Goal: Find contact information: Find contact information

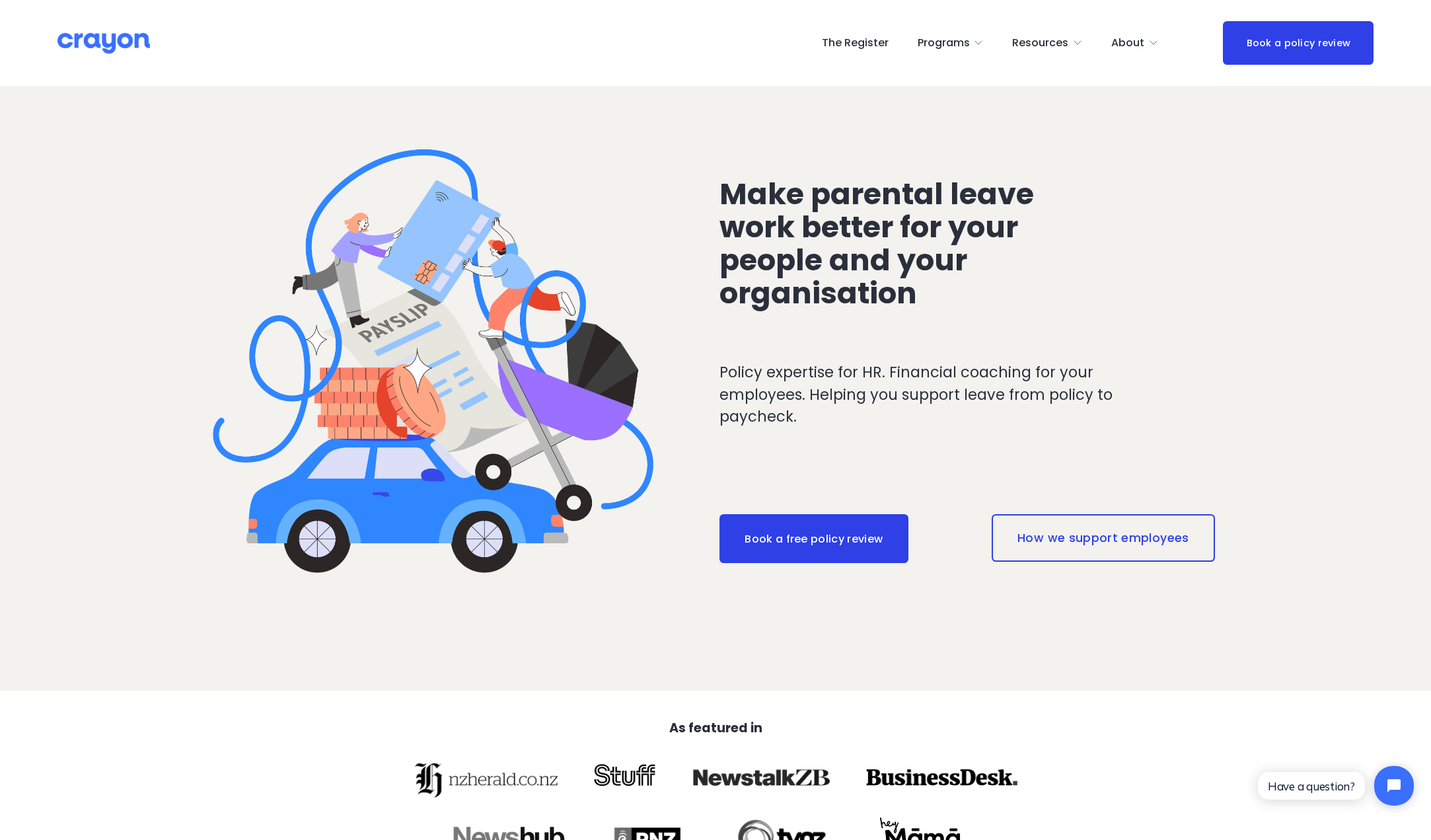
click at [861, 45] on link "The Register" at bounding box center [855, 42] width 66 height 21
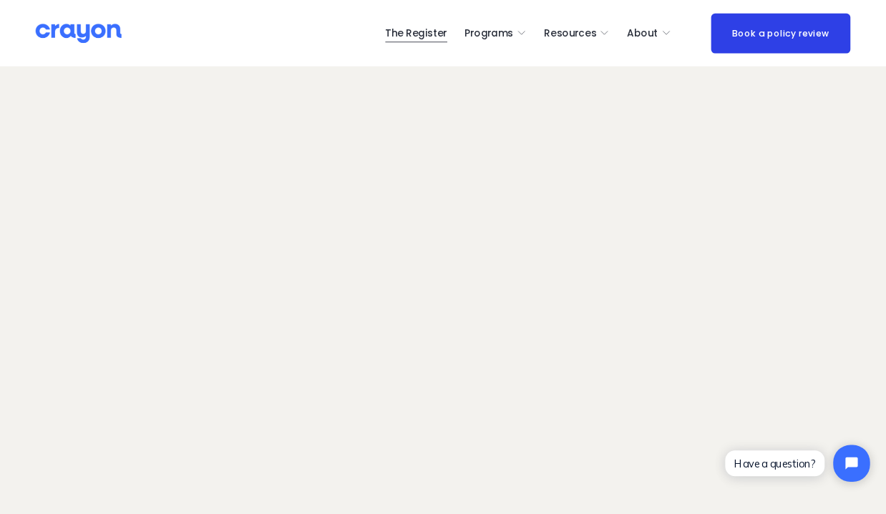
scroll to position [82, 0]
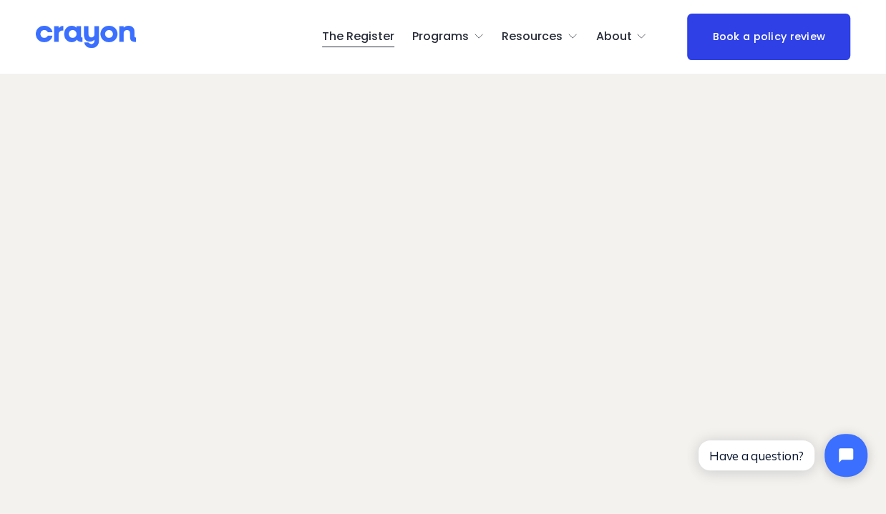
click at [625, 37] on span "About" at bounding box center [614, 36] width 36 height 21
click at [0, 0] on span "Contact Us" at bounding box center [0, 0] width 0 height 0
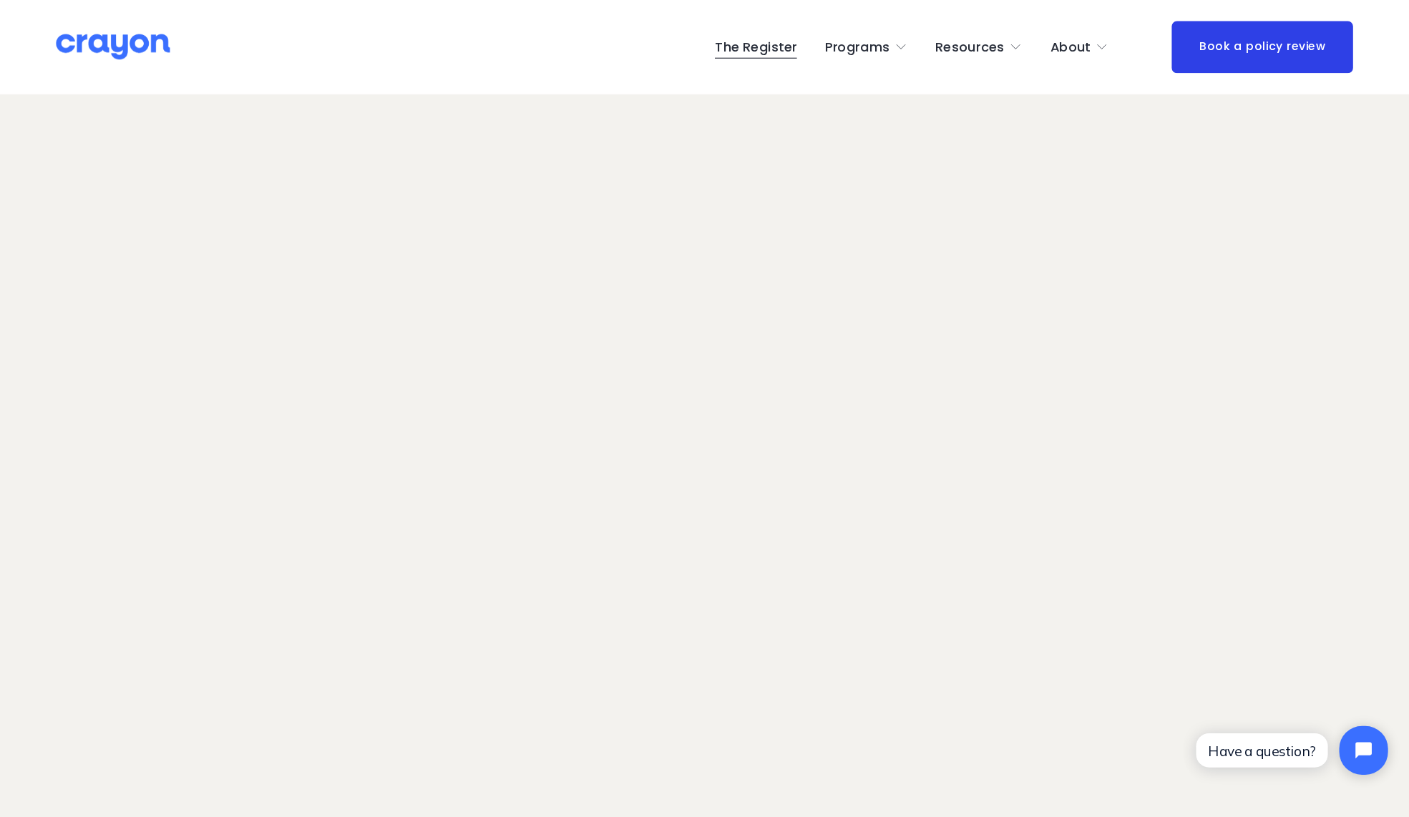
scroll to position [82, 0]
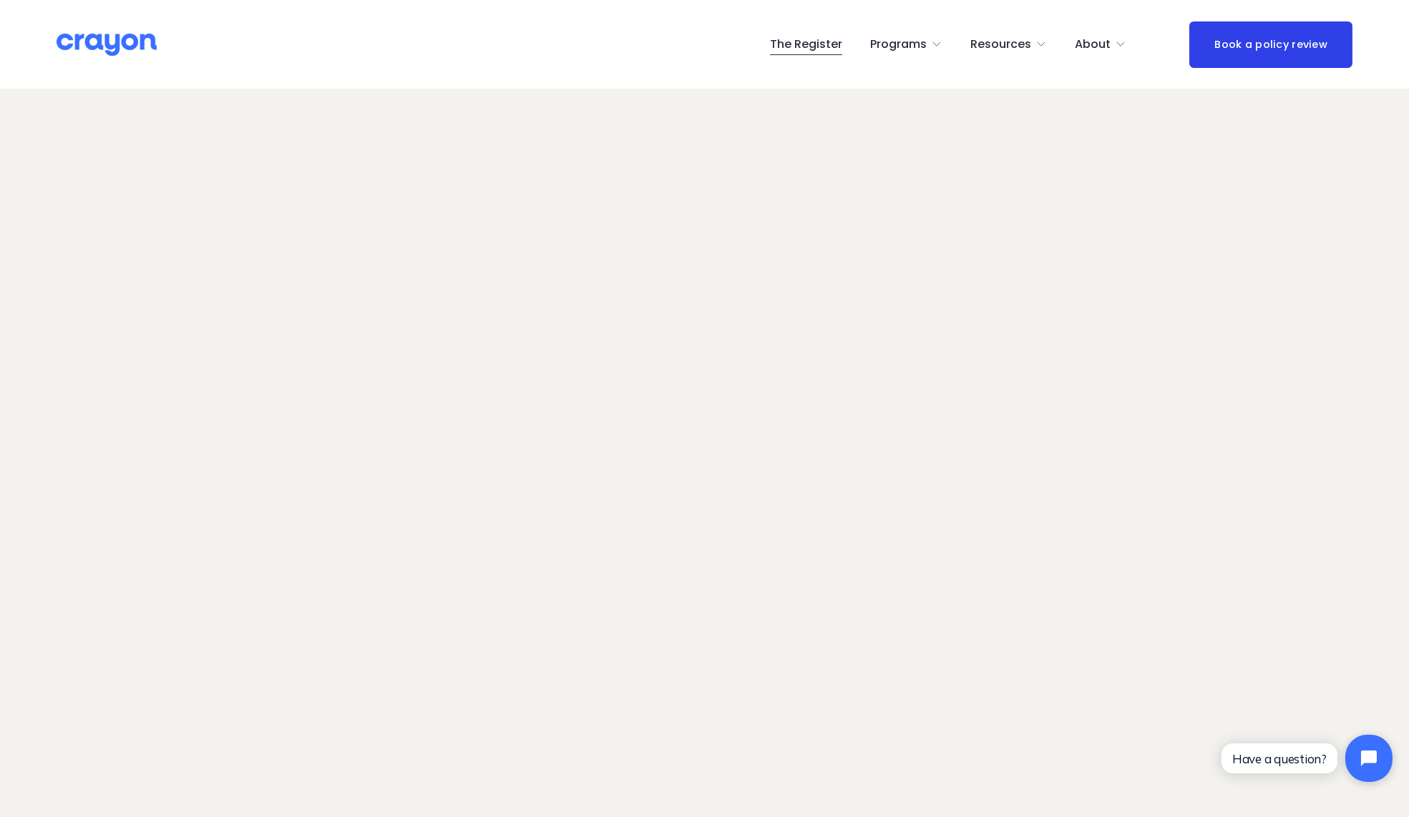
click at [885, 513] on icon "Open chat widget" at bounding box center [1369, 758] width 16 height 16
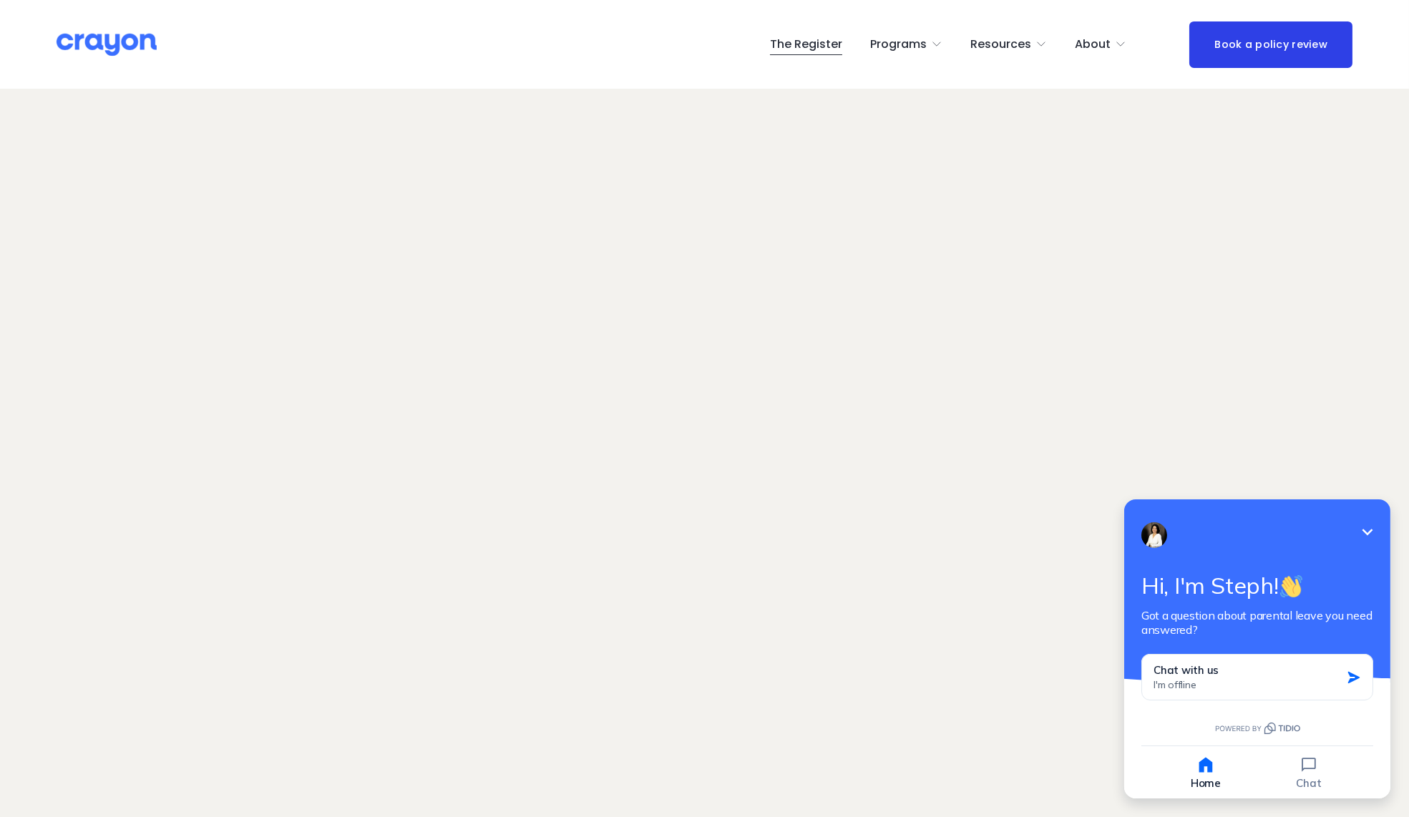
scroll to position [102, 0]
click at [885, 513] on icon "Minimize" at bounding box center [1367, 531] width 17 height 17
